Goal: Find contact information: Obtain details needed to contact an individual or organization

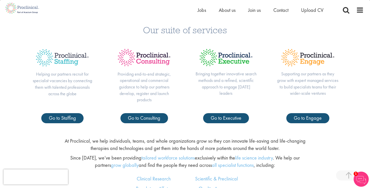
scroll to position [194, 0]
click at [231, 12] on span "About us" at bounding box center [227, 10] width 17 height 7
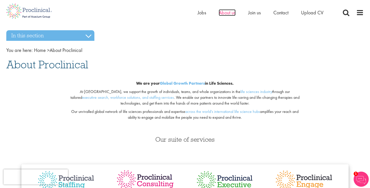
click at [228, 11] on span "About us" at bounding box center [227, 12] width 17 height 7
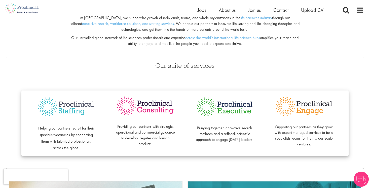
scroll to position [94, 0]
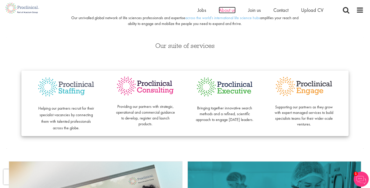
click at [226, 11] on span "About us" at bounding box center [227, 10] width 17 height 7
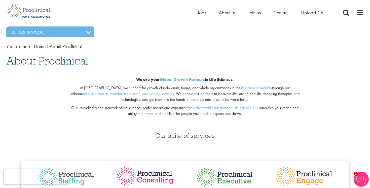
scroll to position [55, 0]
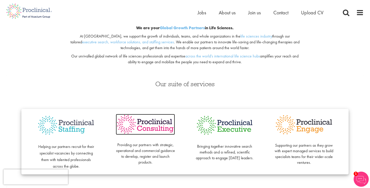
click at [155, 124] on img at bounding box center [145, 124] width 59 height 21
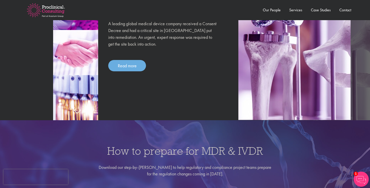
scroll to position [536, 0]
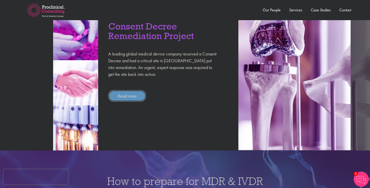
click at [140, 100] on link "Read more" at bounding box center [127, 95] width 38 height 11
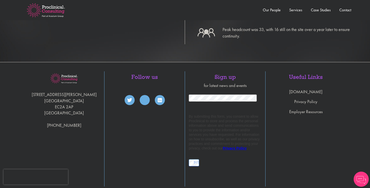
scroll to position [318, 0]
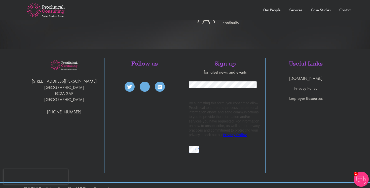
click at [292, 13] on li "Services" at bounding box center [291, 10] width 21 height 6
click at [293, 11] on link "Services" at bounding box center [295, 9] width 13 height 5
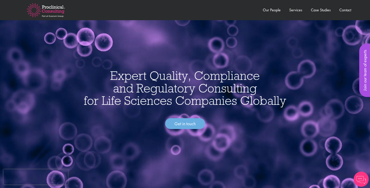
click at [56, 8] on img at bounding box center [46, 9] width 54 height 29
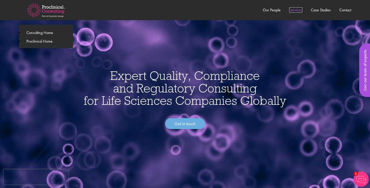
click at [298, 10] on link "Services" at bounding box center [295, 9] width 13 height 5
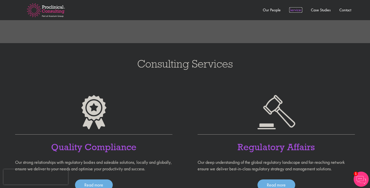
scroll to position [316, 0]
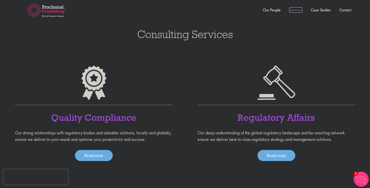
click at [298, 10] on link "Services" at bounding box center [295, 9] width 13 height 5
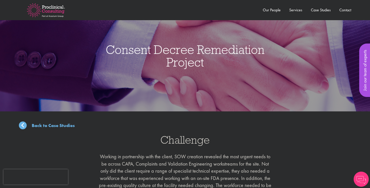
scroll to position [318, 0]
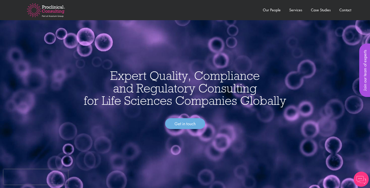
scroll to position [536, 0]
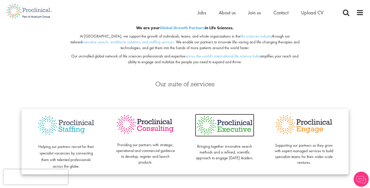
click at [227, 132] on img at bounding box center [224, 125] width 59 height 23
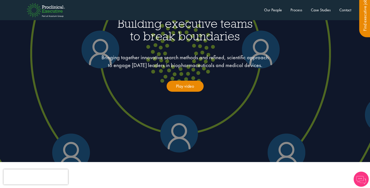
scroll to position [68, 0]
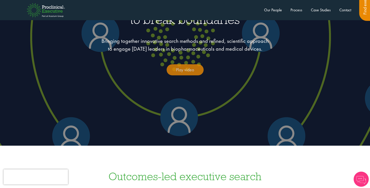
click at [186, 67] on link "Play video" at bounding box center [185, 69] width 37 height 11
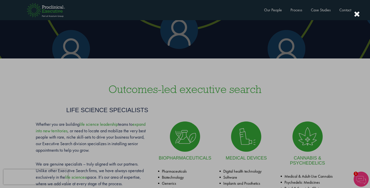
scroll to position [185, 0]
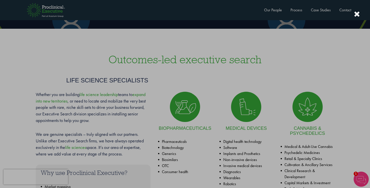
click at [42, 62] on div at bounding box center [185, 94] width 370 height 188
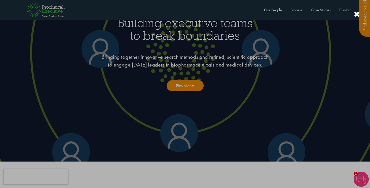
scroll to position [35, 0]
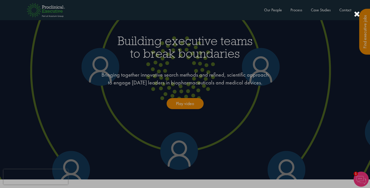
click at [304, 43] on div at bounding box center [185, 94] width 370 height 188
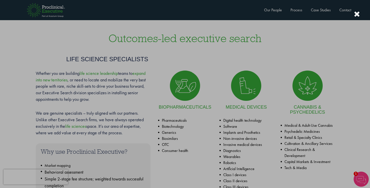
scroll to position [240, 0]
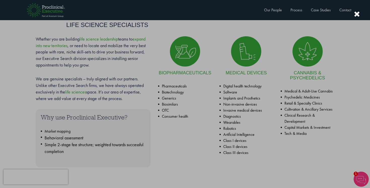
click at [186, 26] on div at bounding box center [185, 94] width 370 height 188
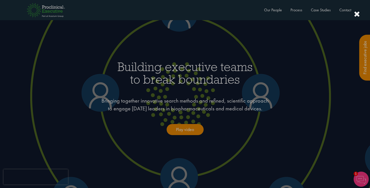
scroll to position [0, 0]
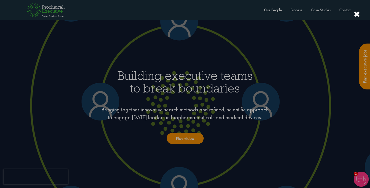
click at [289, 66] on div at bounding box center [185, 94] width 370 height 188
click at [295, 10] on div at bounding box center [185, 94] width 370 height 188
click at [295, 9] on div at bounding box center [185, 94] width 370 height 188
click at [294, 11] on div at bounding box center [185, 94] width 370 height 188
click at [355, 14] on div at bounding box center [357, 14] width 6 height 8
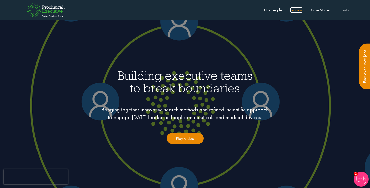
click at [295, 10] on link "Process" at bounding box center [296, 9] width 12 height 5
click at [324, 10] on link "Case Studies" at bounding box center [321, 9] width 20 height 5
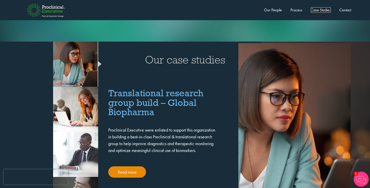
scroll to position [967, 0]
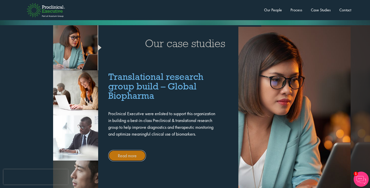
click at [142, 150] on link "Read more" at bounding box center [127, 155] width 38 height 11
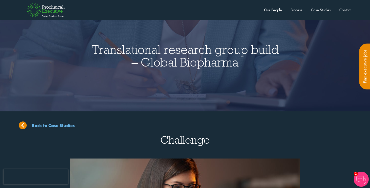
click at [43, 7] on img at bounding box center [46, 9] width 54 height 29
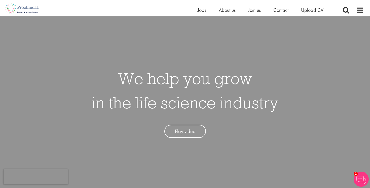
scroll to position [12, 0]
click at [183, 132] on link "Play video" at bounding box center [185, 129] width 42 height 13
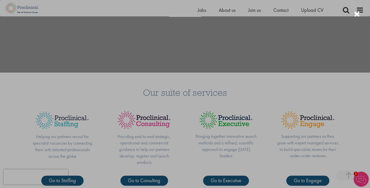
scroll to position [160, 0]
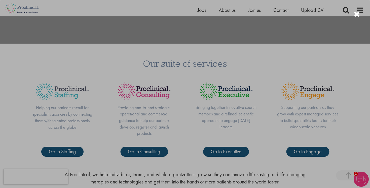
click at [358, 13] on div at bounding box center [357, 14] width 6 height 8
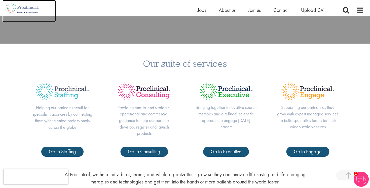
click at [35, 8] on img at bounding box center [22, 8] width 39 height 16
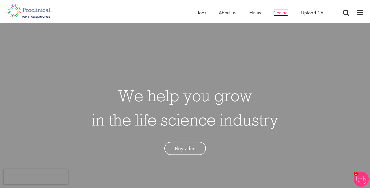
click at [283, 13] on span "Contact" at bounding box center [280, 12] width 15 height 7
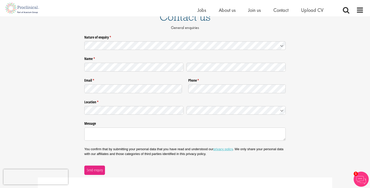
scroll to position [46, 0]
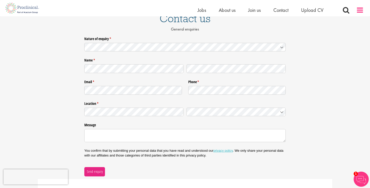
click at [359, 7] on span at bounding box center [360, 10] width 8 height 8
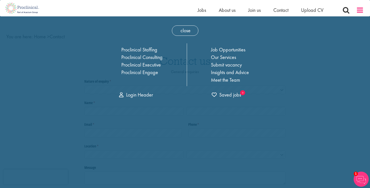
scroll to position [0, 0]
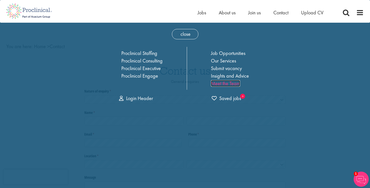
click at [219, 85] on link "Meet the Team" at bounding box center [225, 83] width 29 height 7
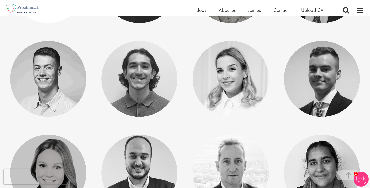
scroll to position [963, 0]
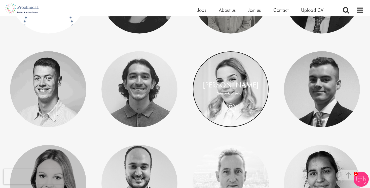
click at [253, 72] on link at bounding box center [230, 89] width 76 height 76
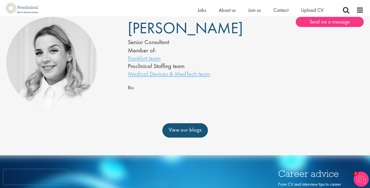
scroll to position [38, 0]
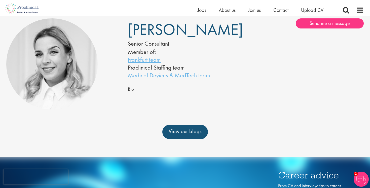
click at [132, 90] on span "Bio" at bounding box center [131, 89] width 6 height 6
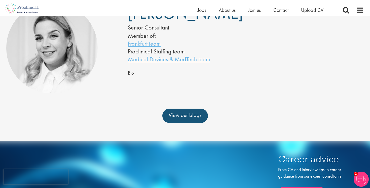
scroll to position [20, 0]
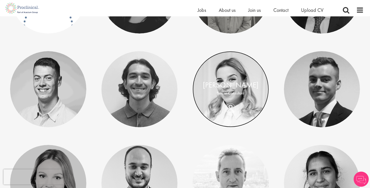
click at [248, 70] on link at bounding box center [230, 89] width 76 height 76
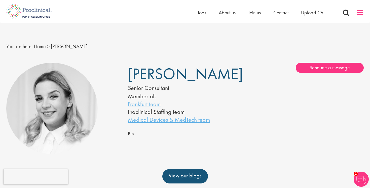
click at [362, 16] on span at bounding box center [360, 13] width 8 height 8
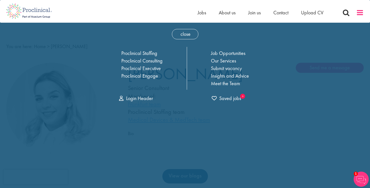
click at [359, 15] on span at bounding box center [360, 13] width 8 height 8
click at [360, 10] on span at bounding box center [360, 13] width 8 height 8
click at [216, 69] on link "Submit vacancy" at bounding box center [226, 68] width 31 height 7
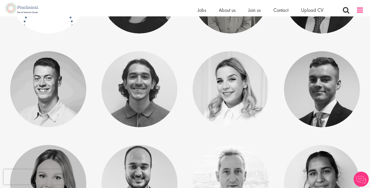
click at [362, 12] on span at bounding box center [360, 10] width 8 height 8
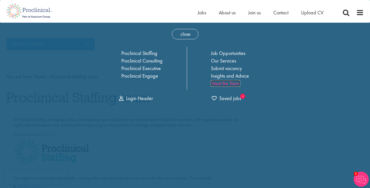
click at [227, 83] on link "Meet the Team" at bounding box center [225, 83] width 29 height 7
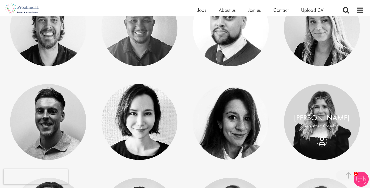
scroll to position [1775, 0]
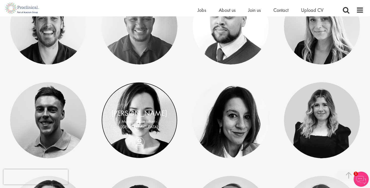
click at [144, 105] on link at bounding box center [139, 120] width 76 height 76
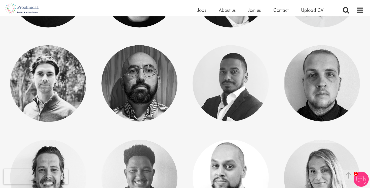
scroll to position [1636, 0]
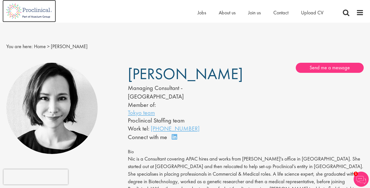
click at [41, 11] on img at bounding box center [29, 11] width 53 height 22
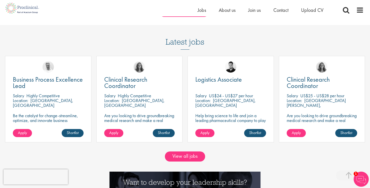
scroll to position [408, 0]
